Goal: Task Accomplishment & Management: Complete application form

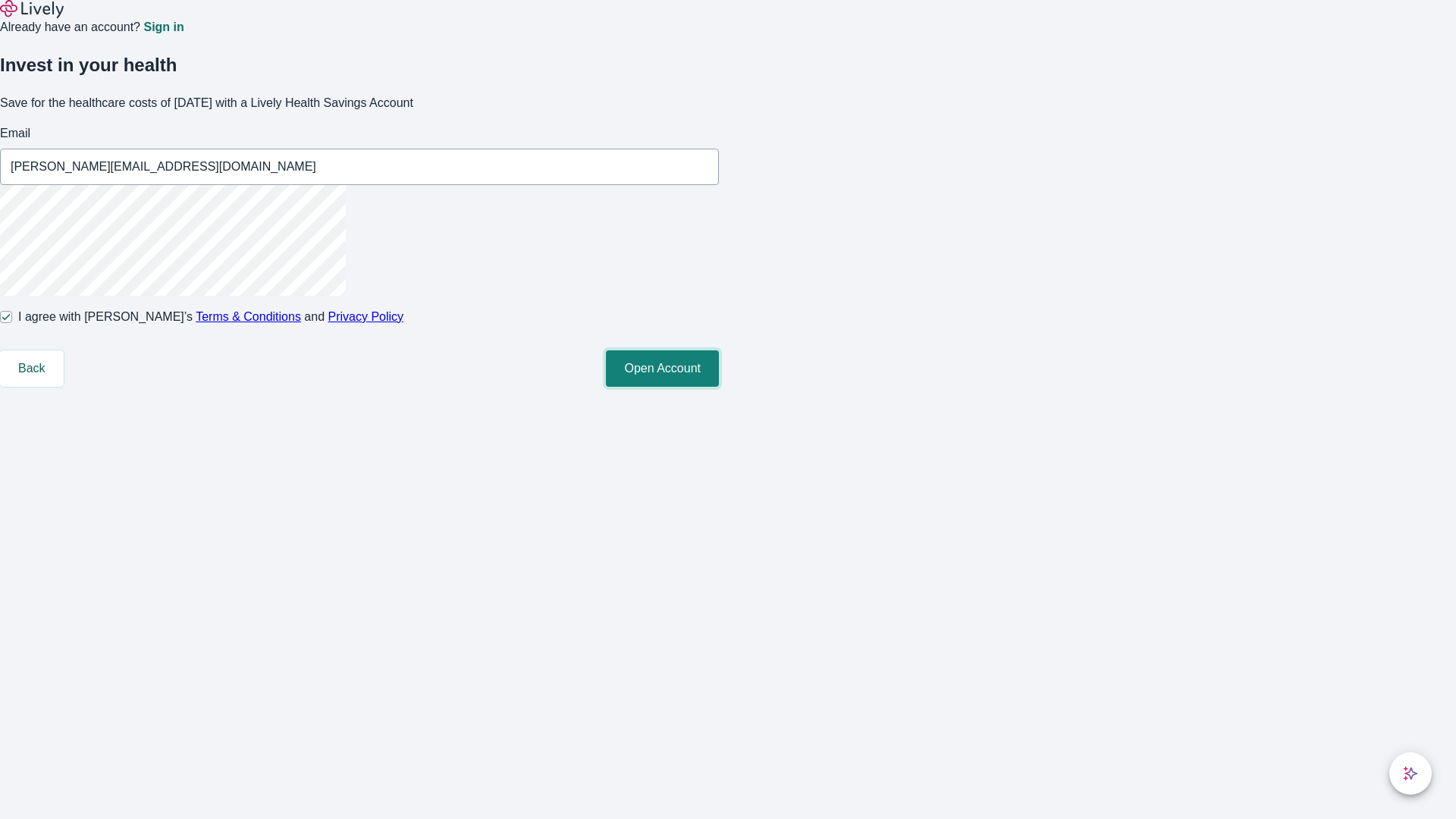
click at [718, 387] on button "Open Account" at bounding box center [663, 369] width 113 height 37
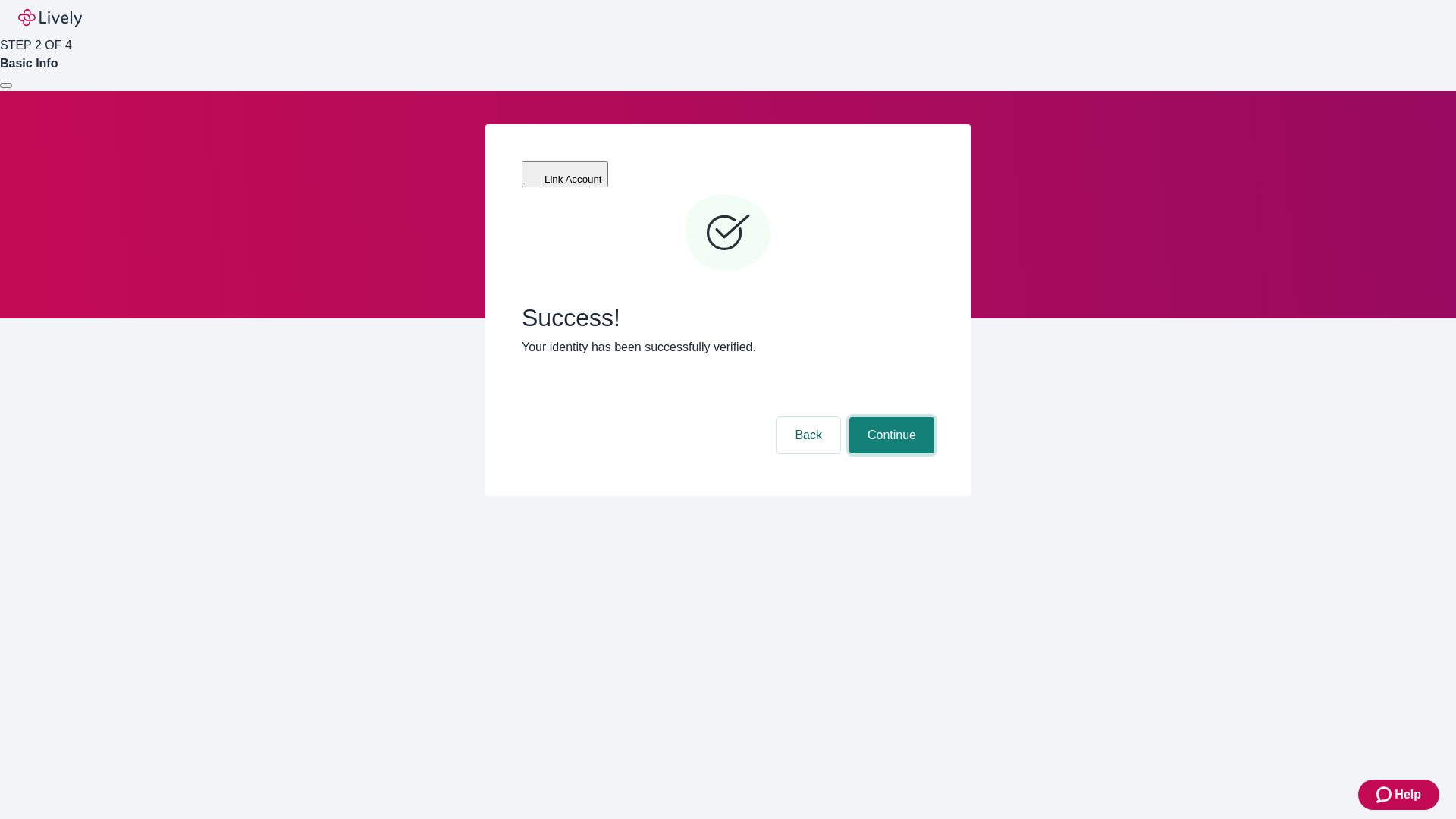
click at [889, 417] on button "Continue" at bounding box center [891, 436] width 85 height 37
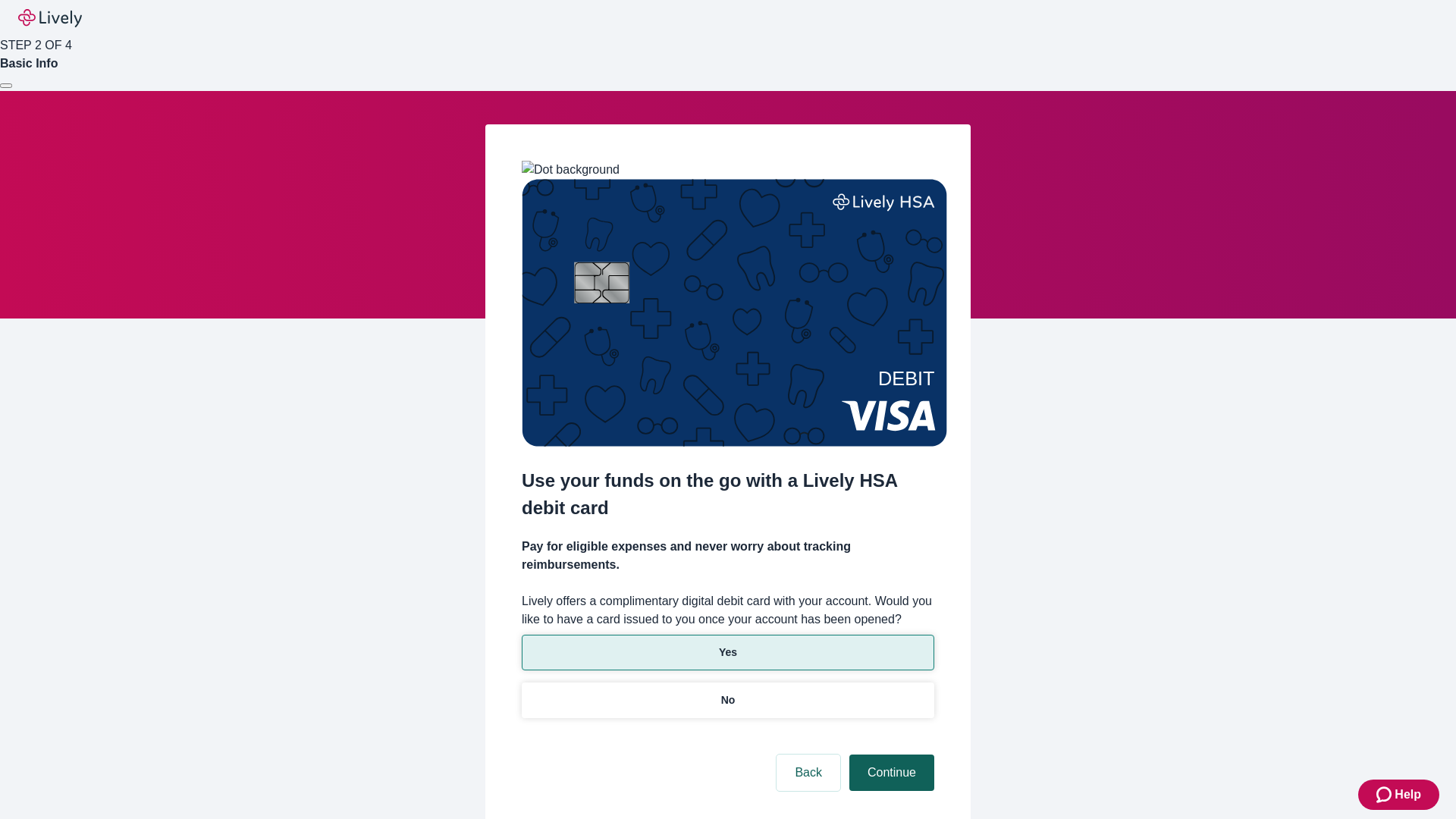
click at [727, 693] on p "No" at bounding box center [728, 700] width 15 height 16
click at [889, 755] on button "Continue" at bounding box center [891, 773] width 85 height 37
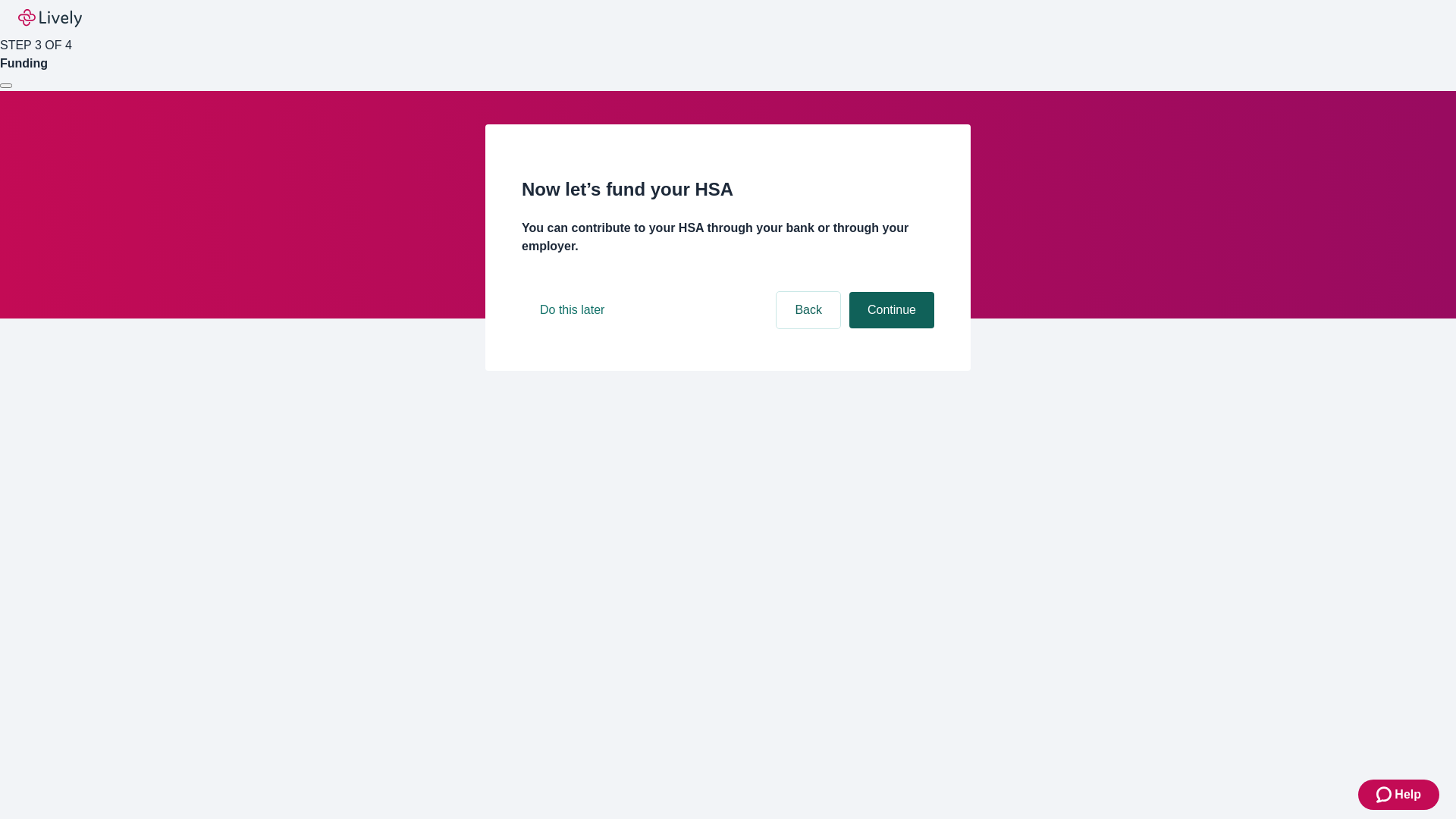
click at [889, 328] on button "Continue" at bounding box center [891, 310] width 85 height 37
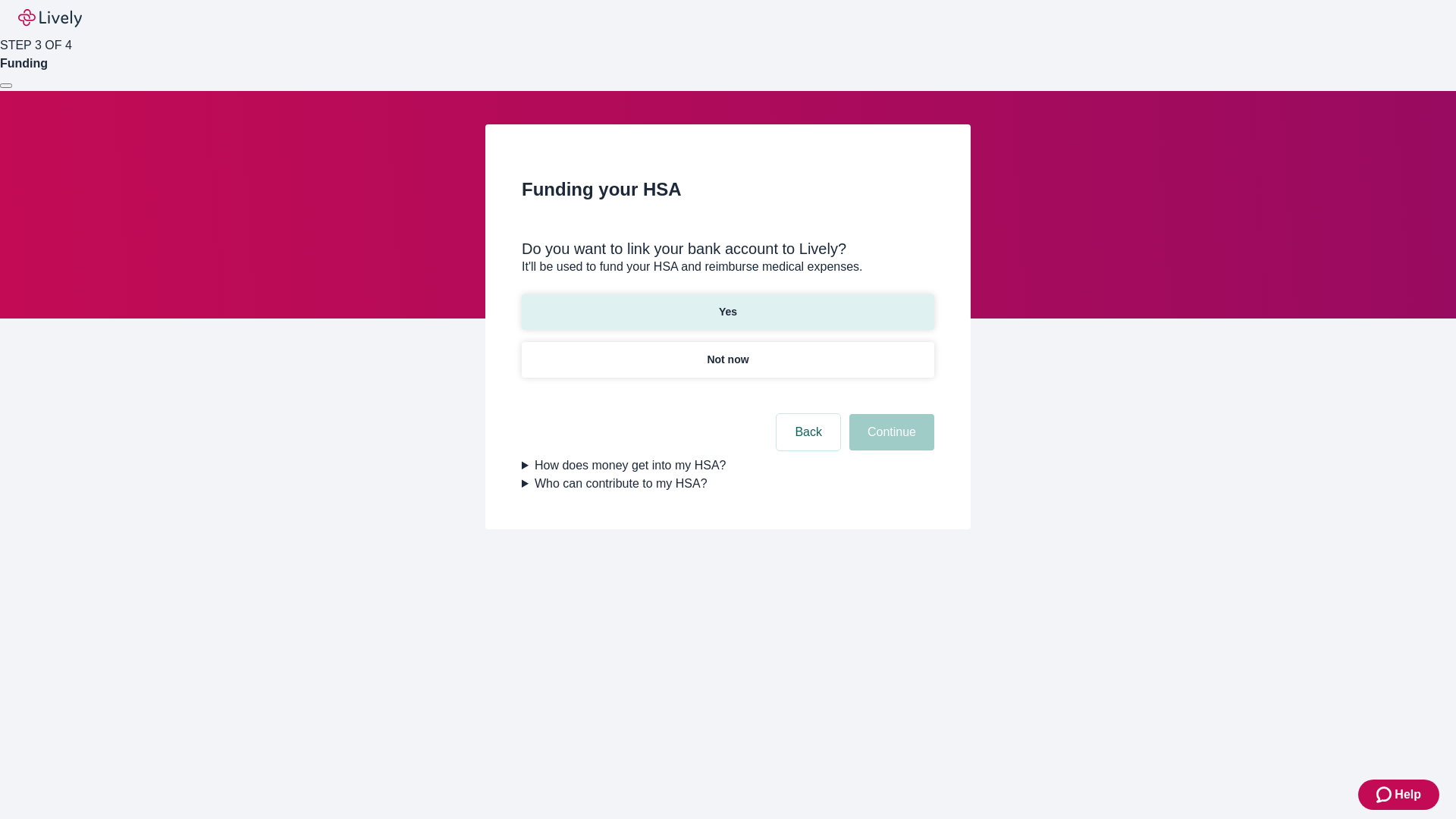
click at [727, 304] on p "Yes" at bounding box center [728, 312] width 18 height 16
click at [889, 414] on button "Continue" at bounding box center [891, 432] width 85 height 37
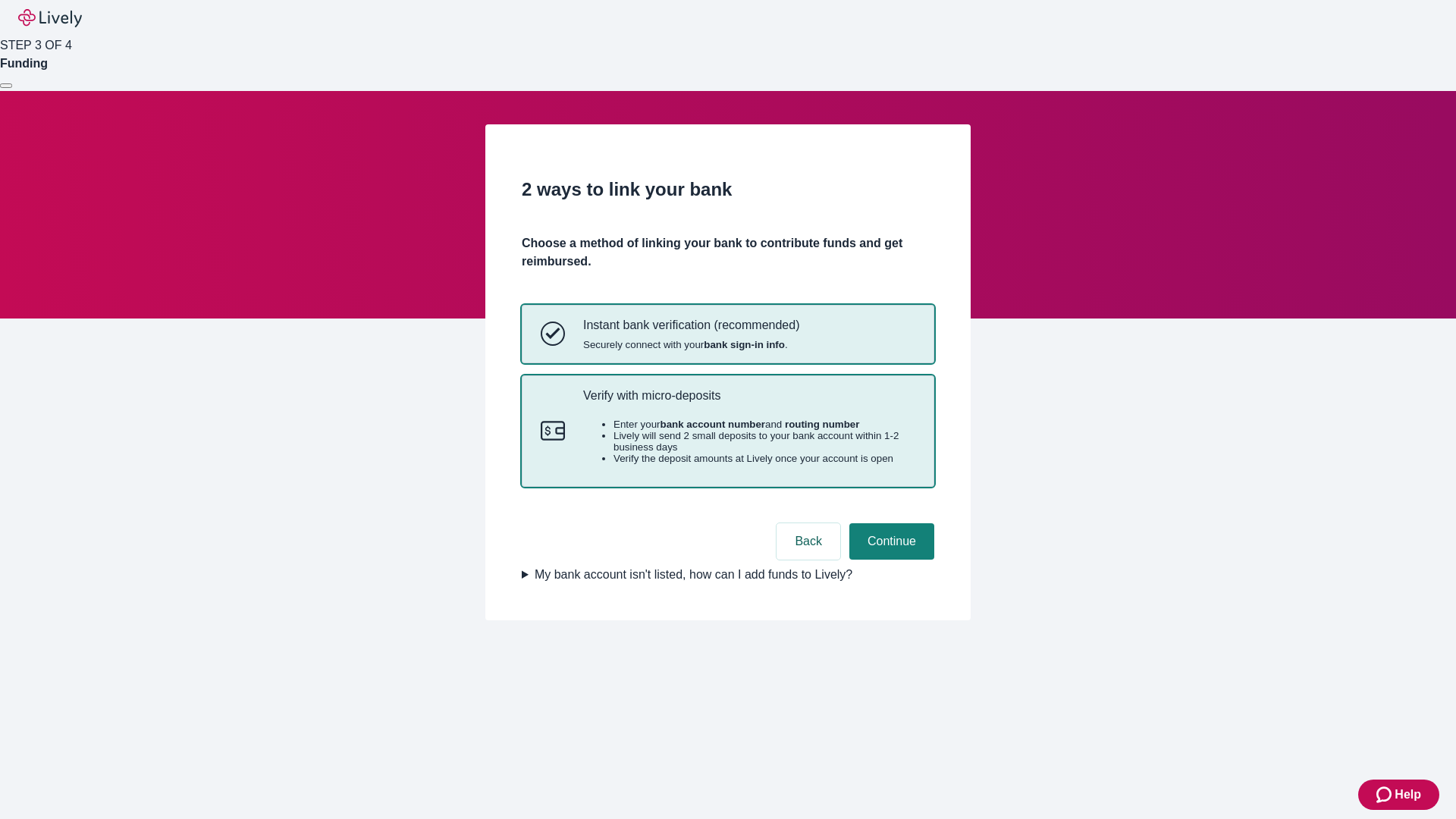
click at [748, 403] on p "Verify with micro-deposits" at bounding box center [749, 395] width 332 height 15
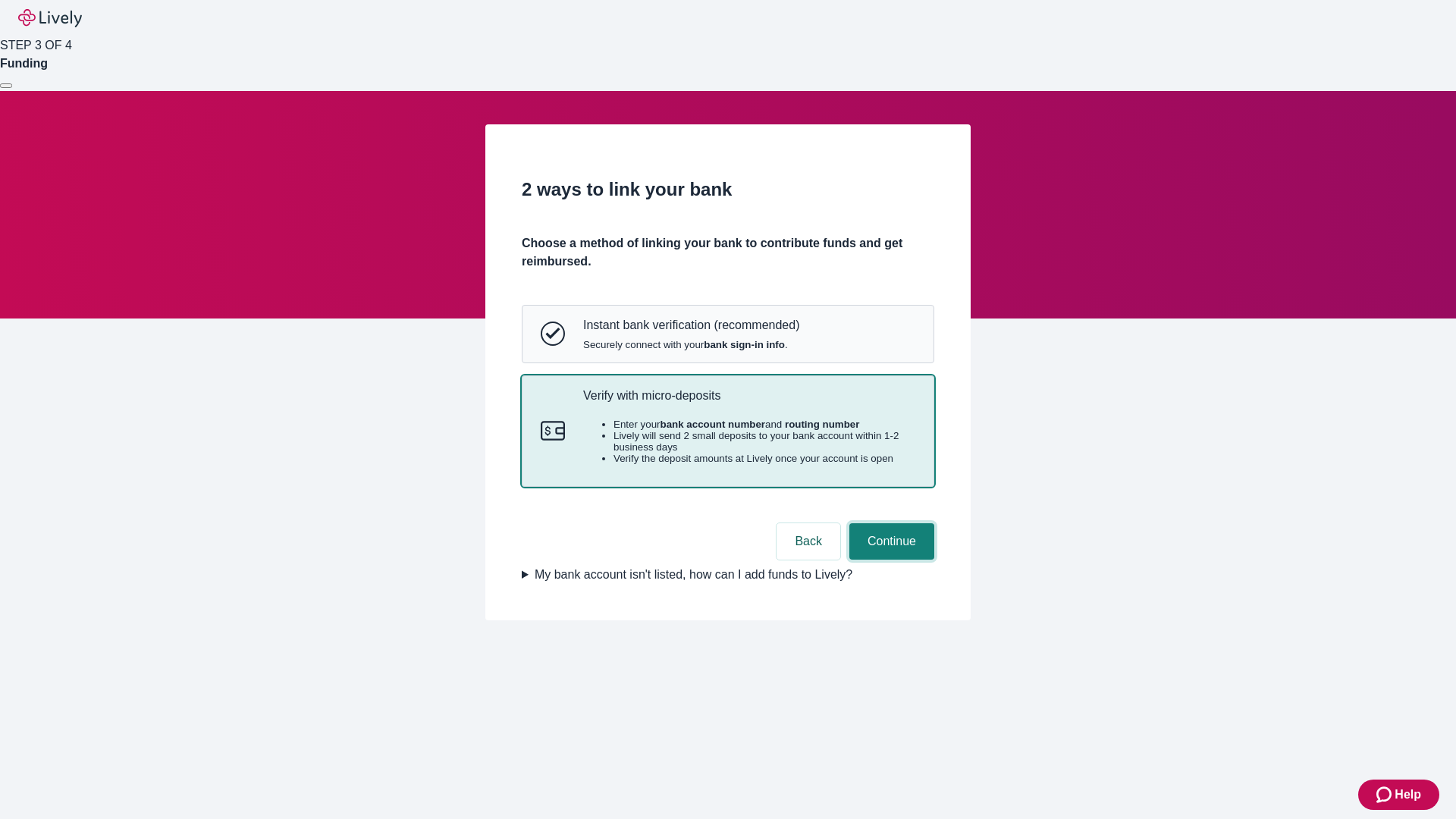
click at [889, 560] on button "Continue" at bounding box center [891, 542] width 85 height 37
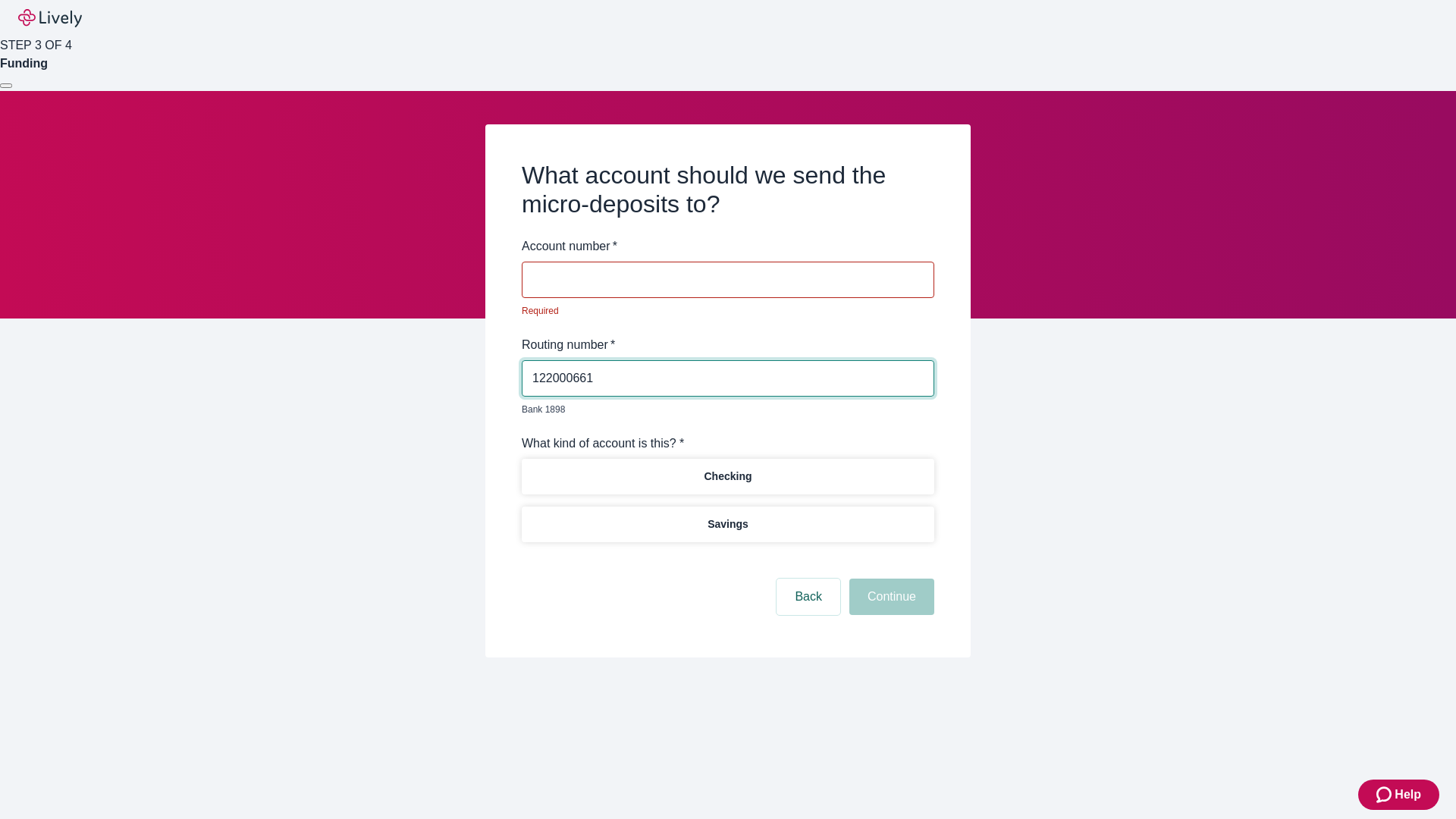
type input "122000661"
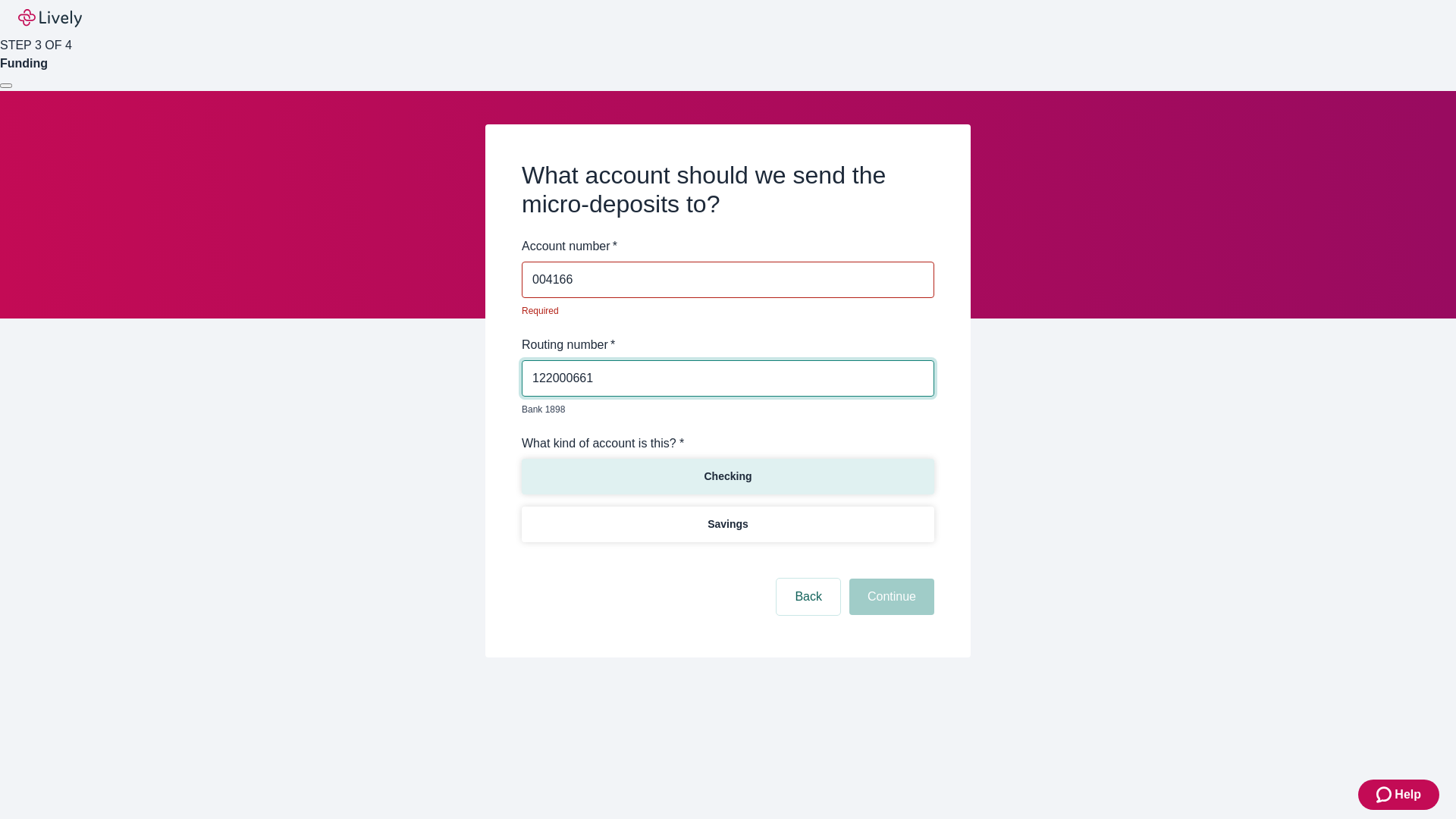
type input "004166"
click at [727, 468] on p "Checking" at bounding box center [728, 476] width 47 height 16
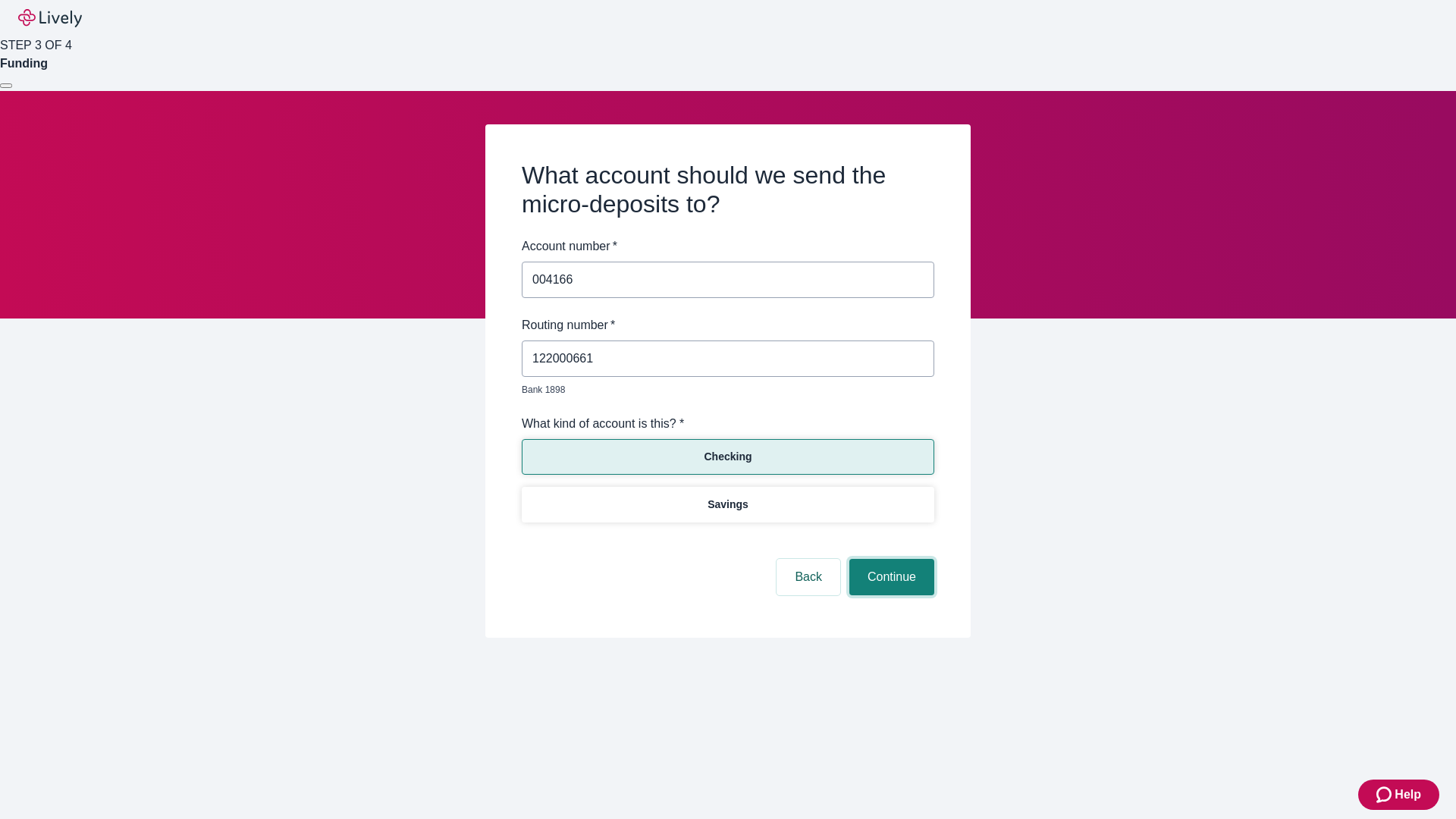
click at [889, 560] on button "Continue" at bounding box center [891, 577] width 85 height 37
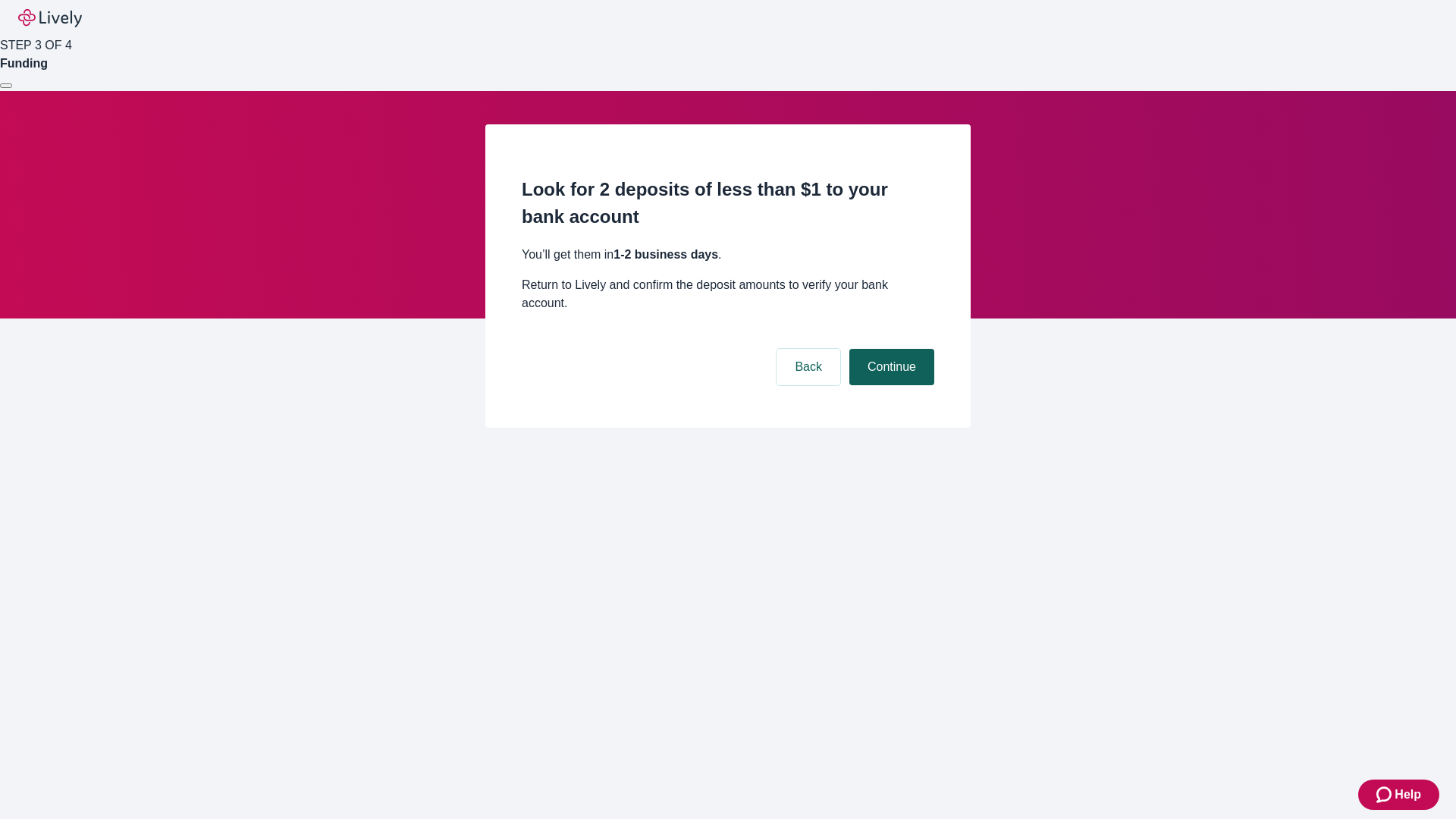
click at [889, 349] on button "Continue" at bounding box center [891, 367] width 85 height 37
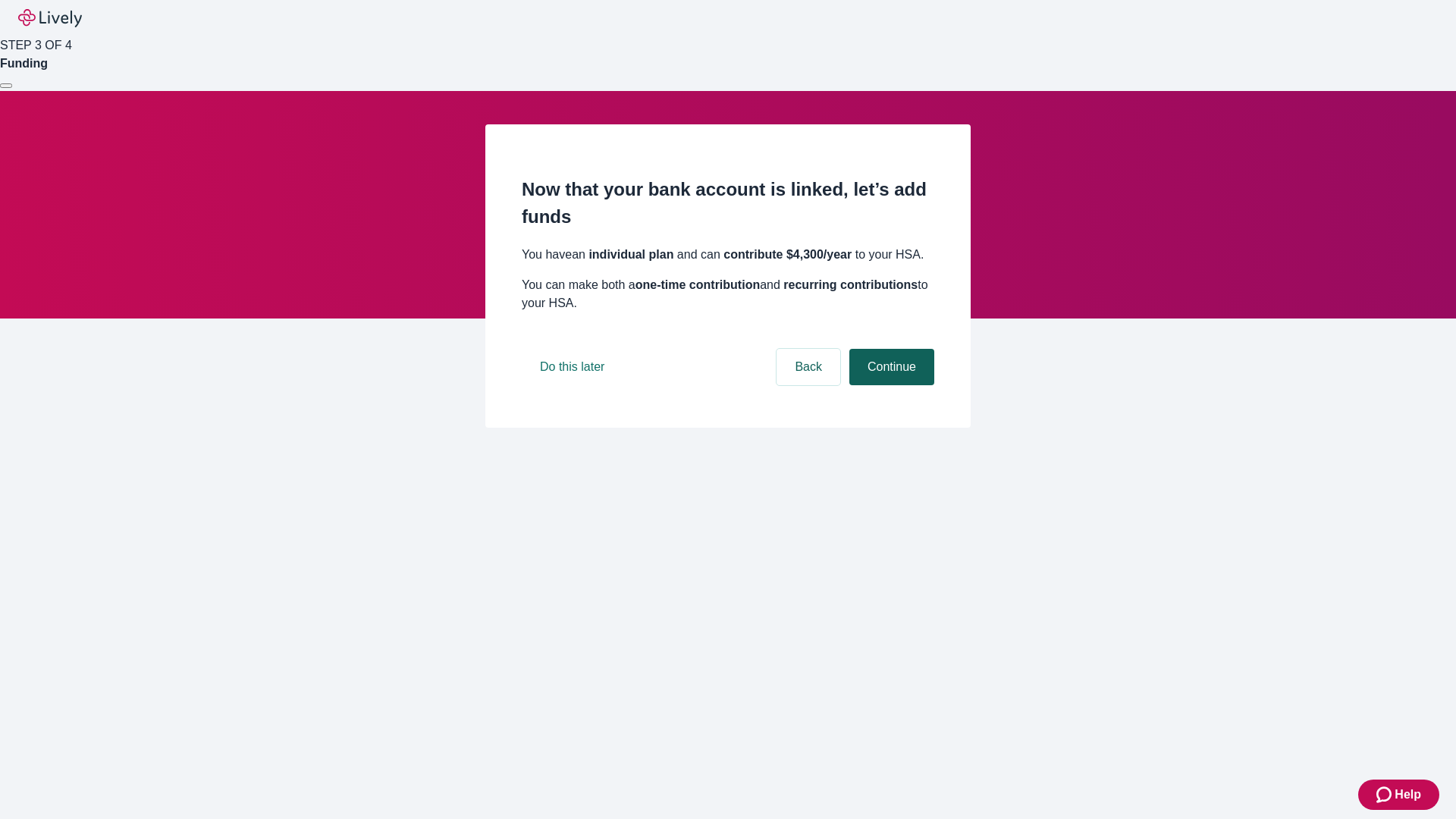
click at [889, 385] on button "Continue" at bounding box center [891, 367] width 85 height 37
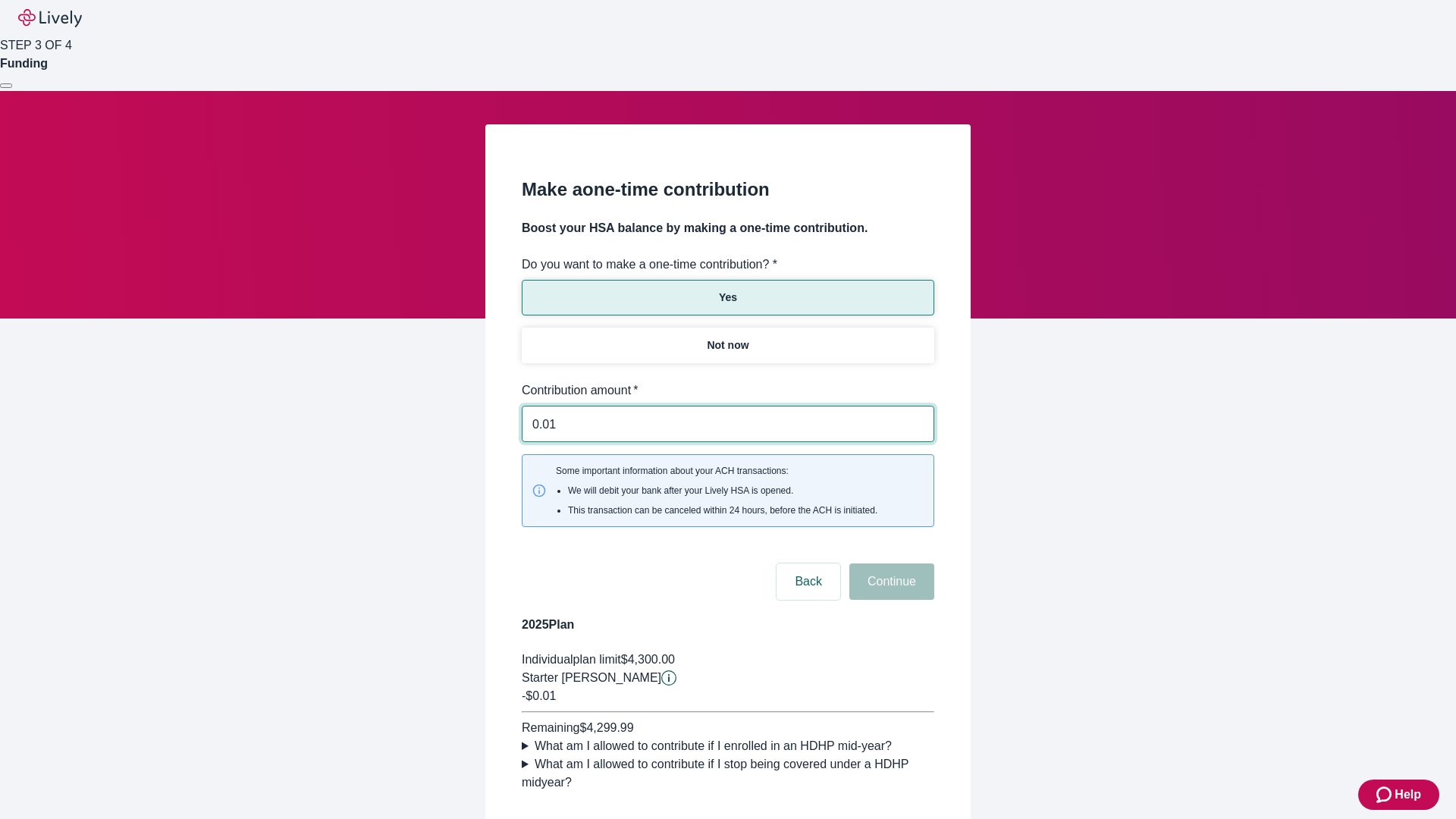
type input "0.01"
click at [889, 563] on button "Continue" at bounding box center [891, 582] width 85 height 37
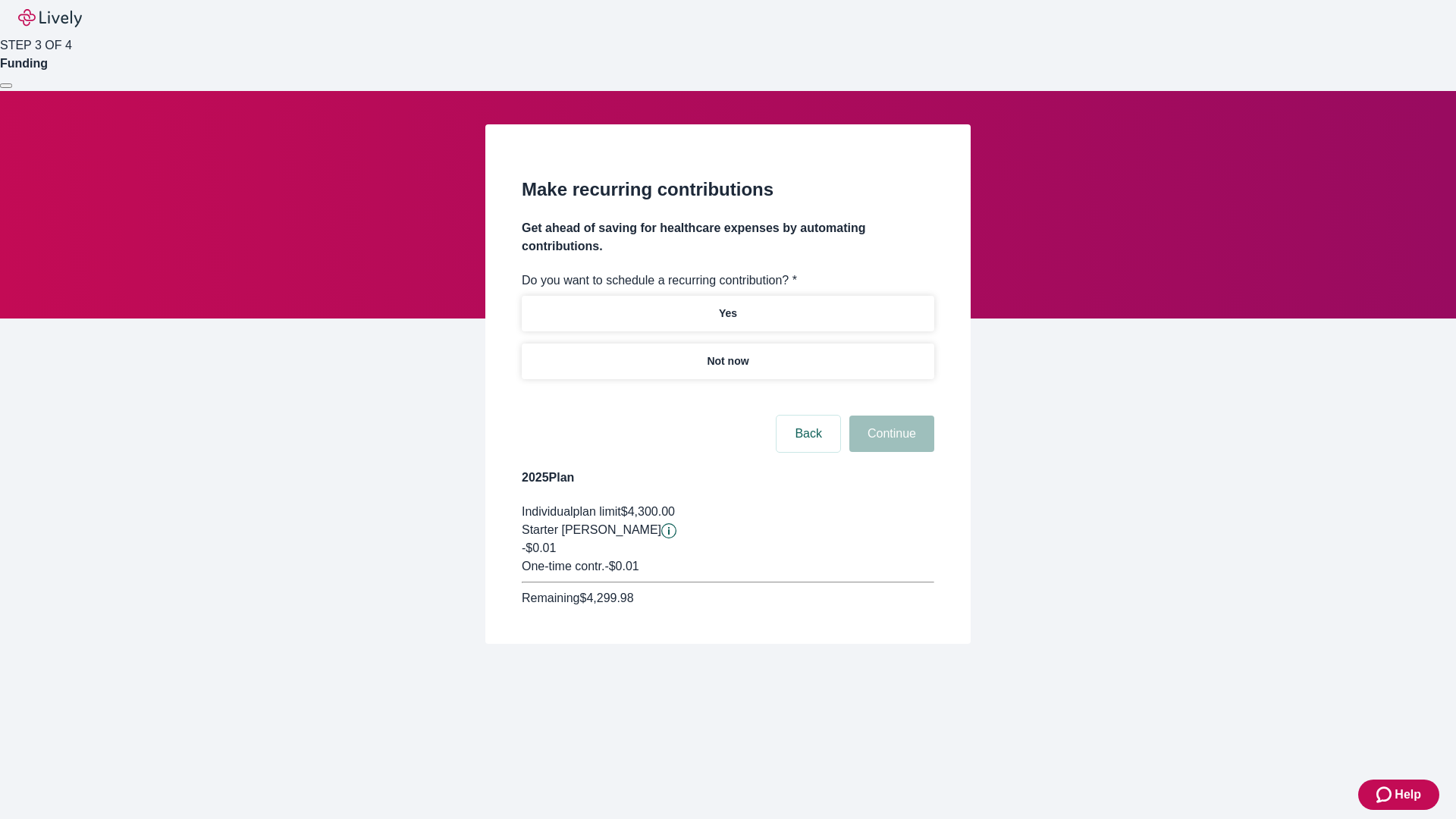
click at [727, 354] on p "Not now" at bounding box center [728, 361] width 41 height 16
click at [889, 416] on button "Continue" at bounding box center [891, 434] width 85 height 37
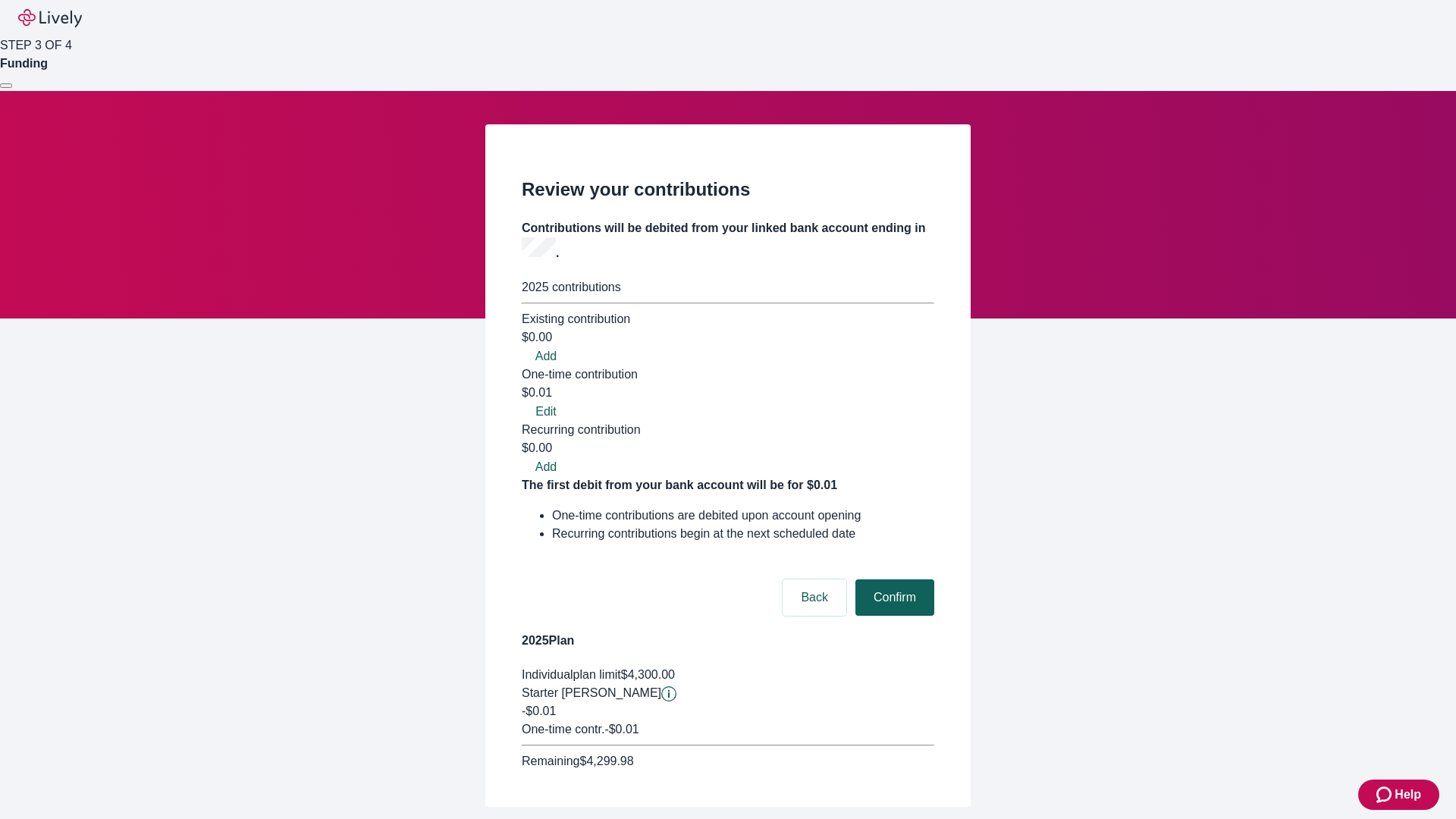
click at [892, 579] on button "Confirm" at bounding box center [894, 598] width 79 height 37
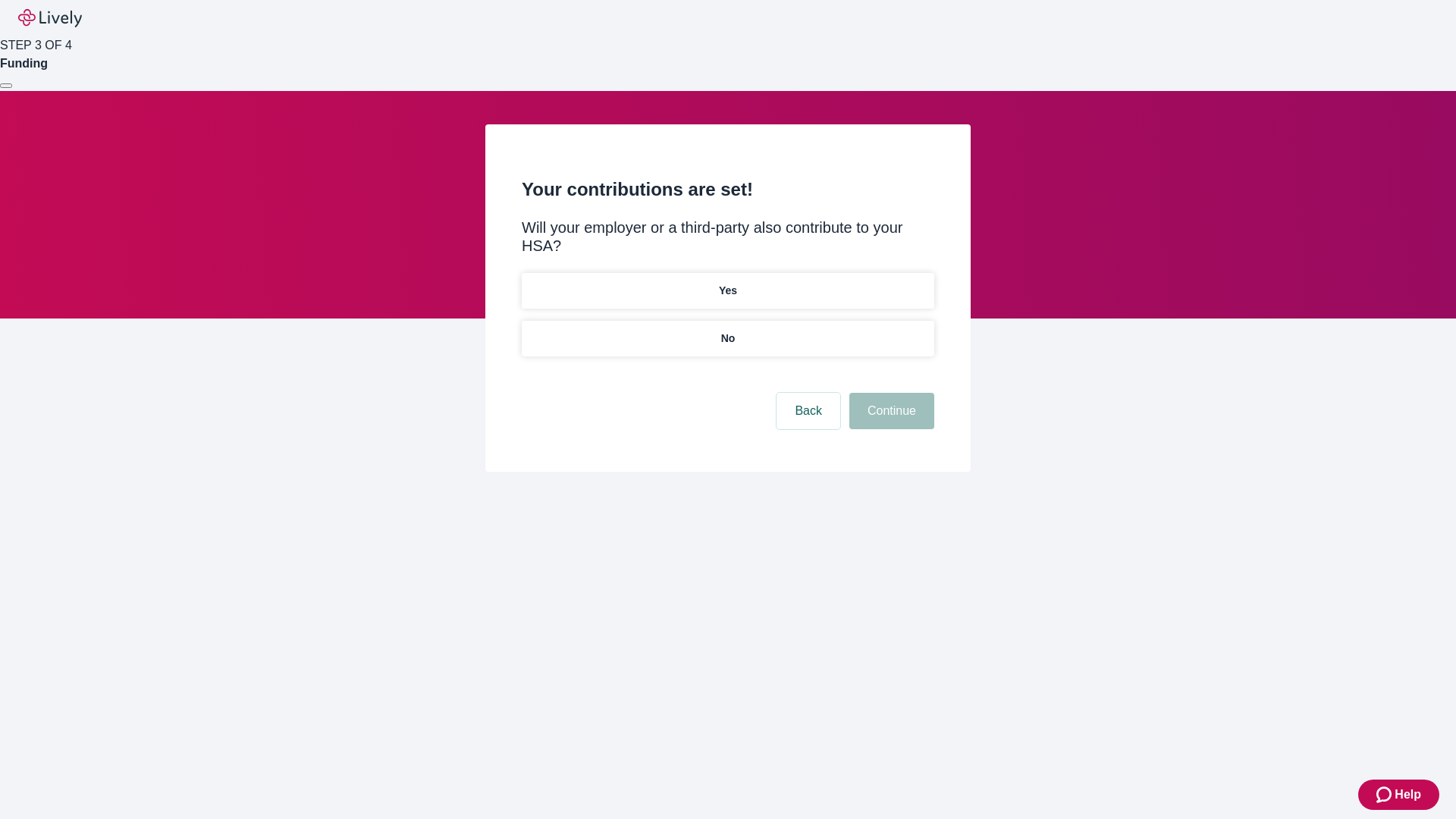
click at [727, 331] on p "No" at bounding box center [728, 338] width 15 height 16
click at [889, 393] on button "Continue" at bounding box center [891, 411] width 85 height 37
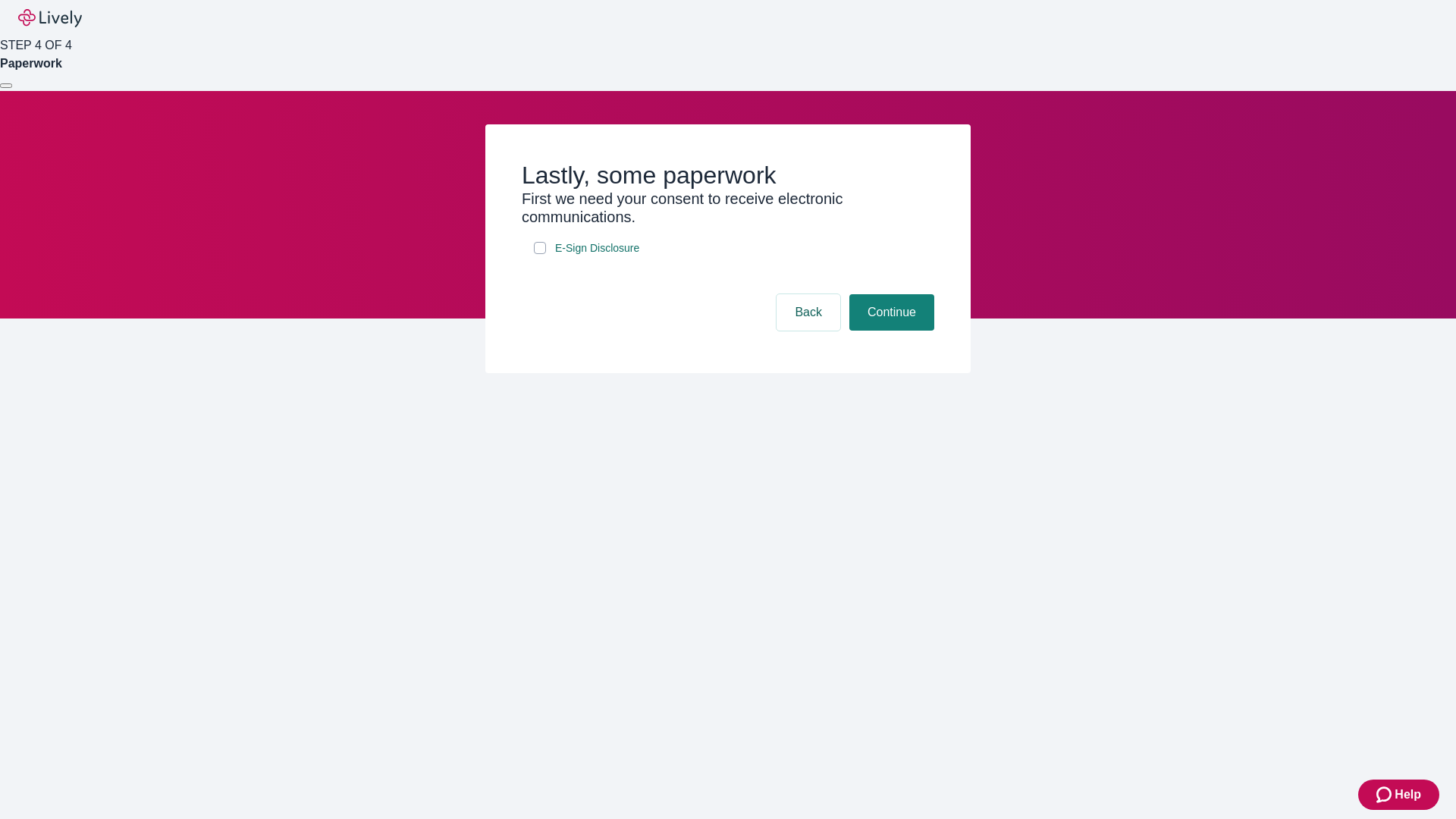
click at [540, 254] on input "E-Sign Disclosure" at bounding box center [540, 248] width 12 height 12
checkbox input "true"
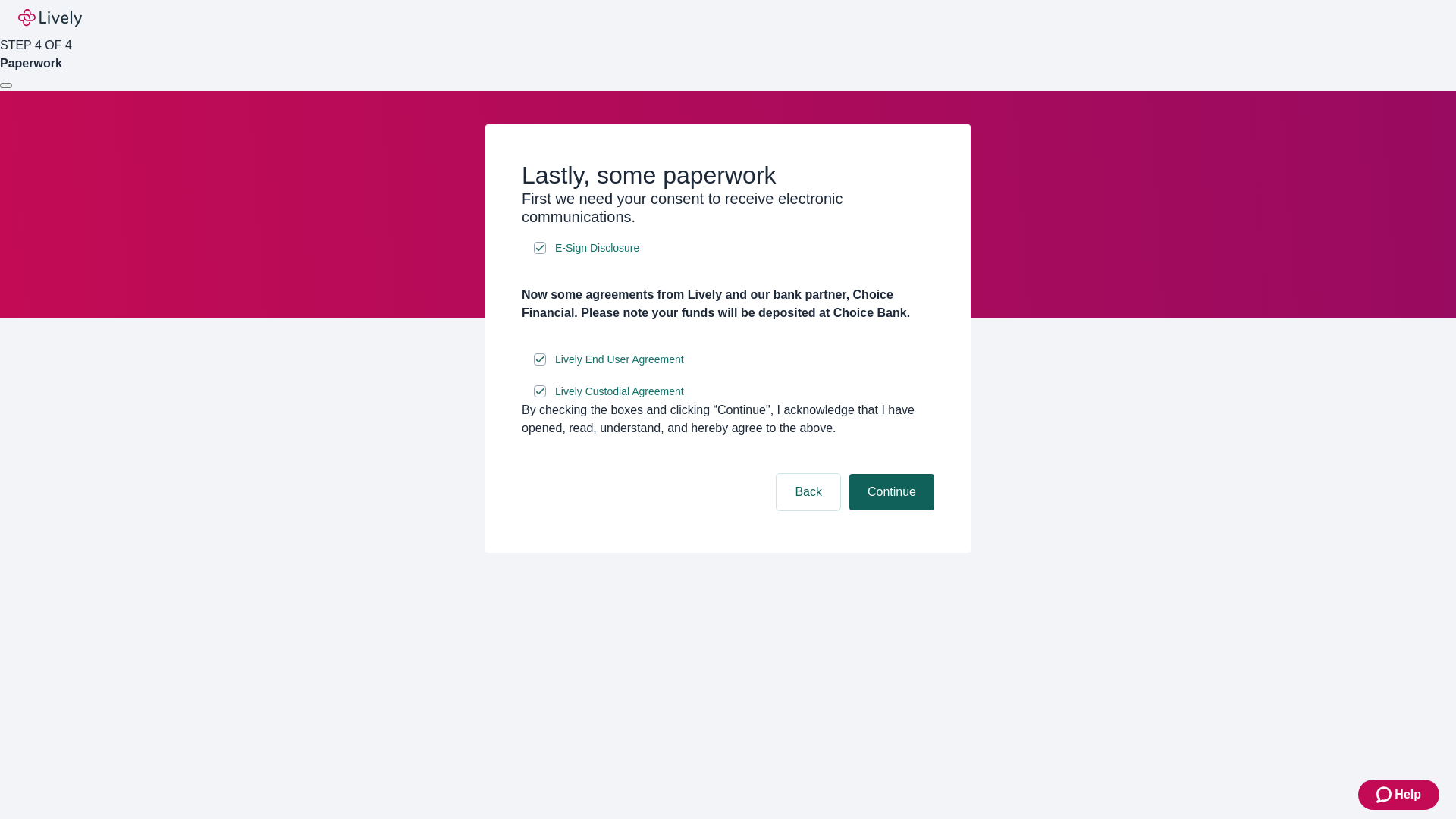
click at [889, 511] on button "Continue" at bounding box center [891, 492] width 85 height 37
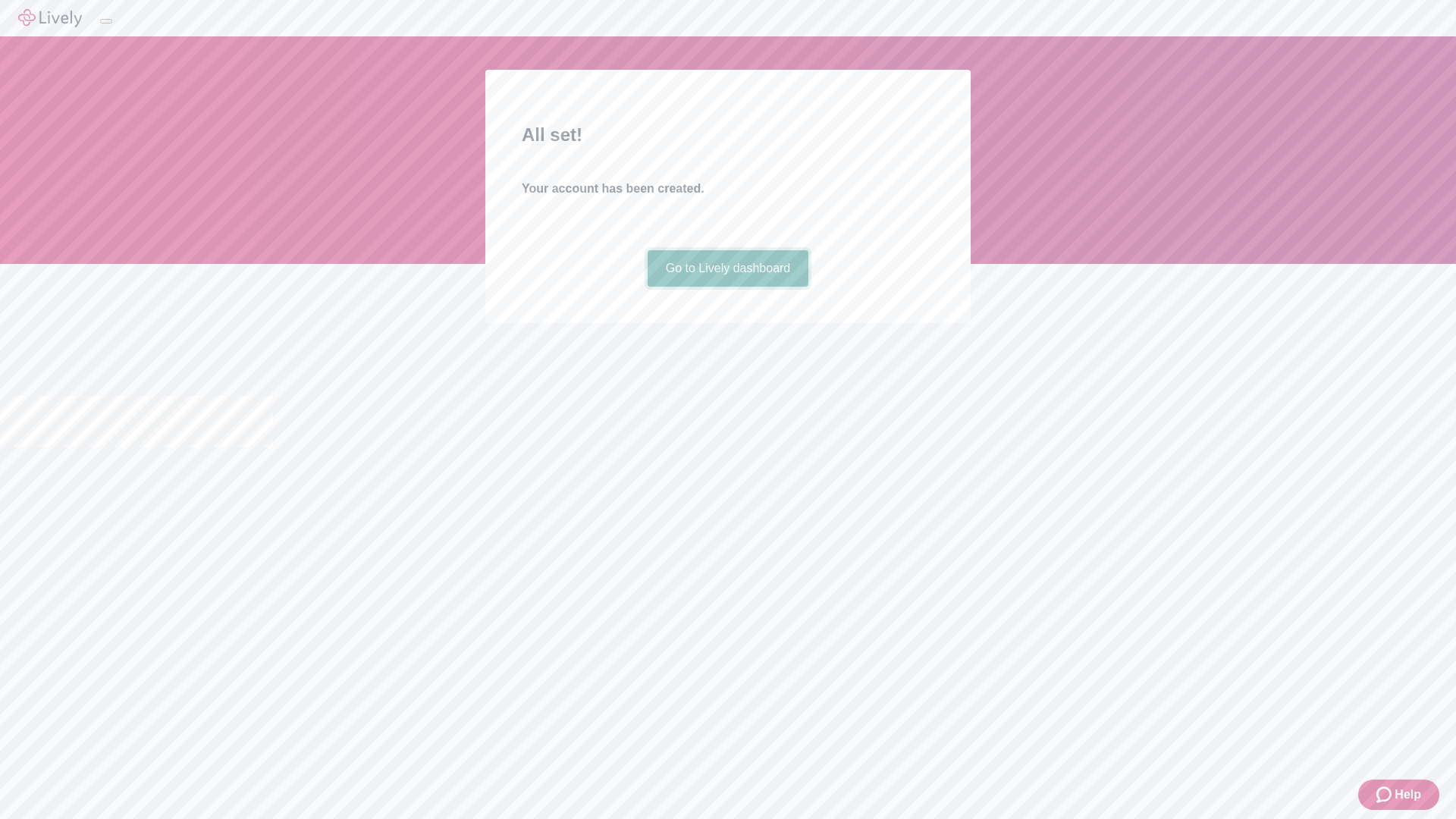
click at [727, 287] on link "Go to Lively dashboard" at bounding box center [728, 269] width 161 height 37
